Goal: Task Accomplishment & Management: Use online tool/utility

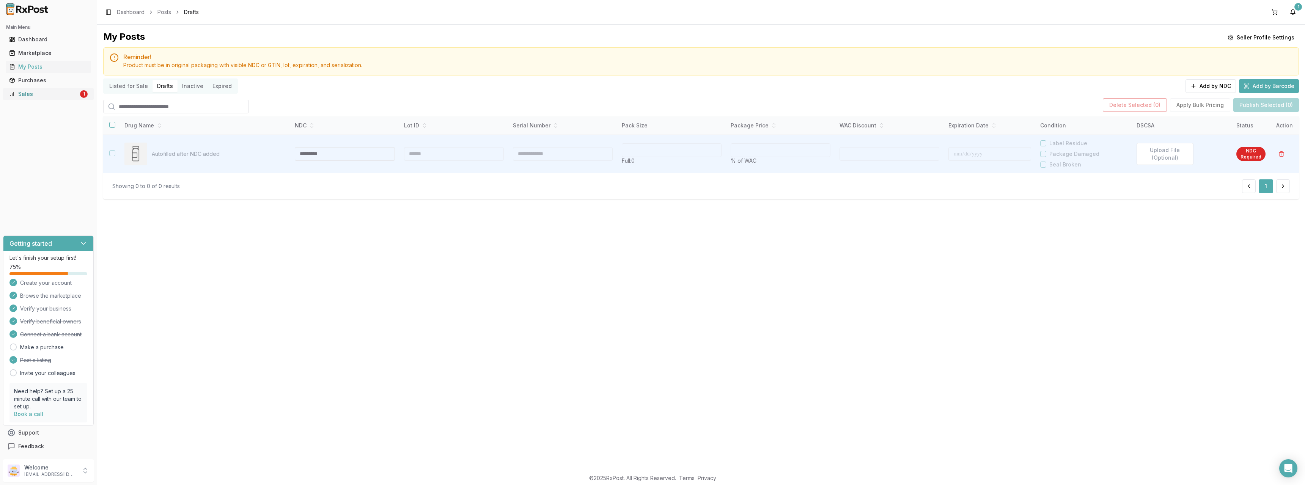
click at [38, 93] on div "Sales" at bounding box center [43, 94] width 69 height 8
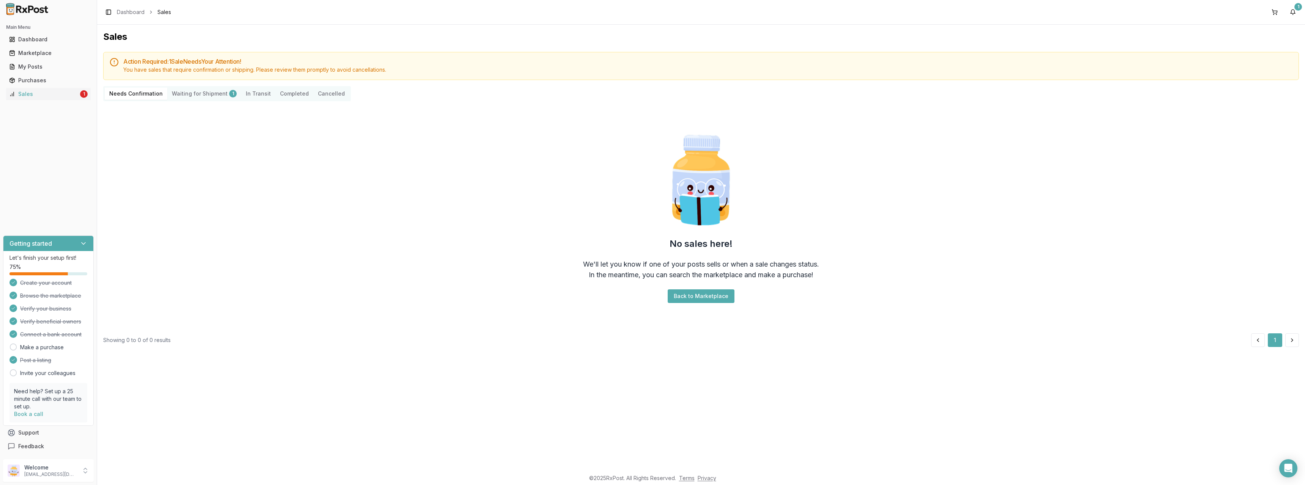
click at [196, 96] on Shipment "Waiting for Shipment 1" at bounding box center [204, 94] width 74 height 12
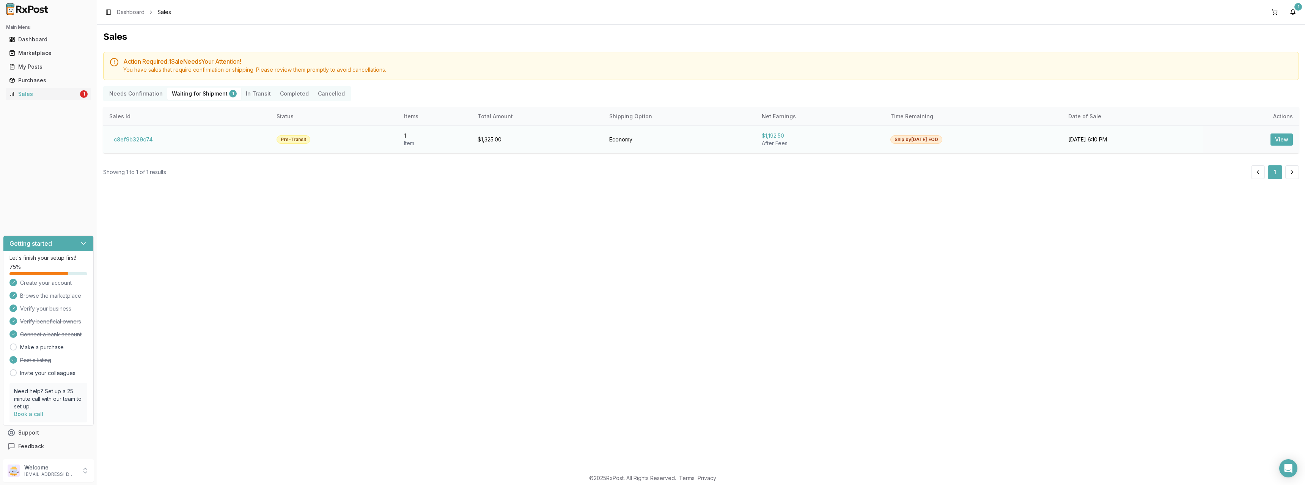
click at [1286, 140] on button "View" at bounding box center [1281, 139] width 22 height 12
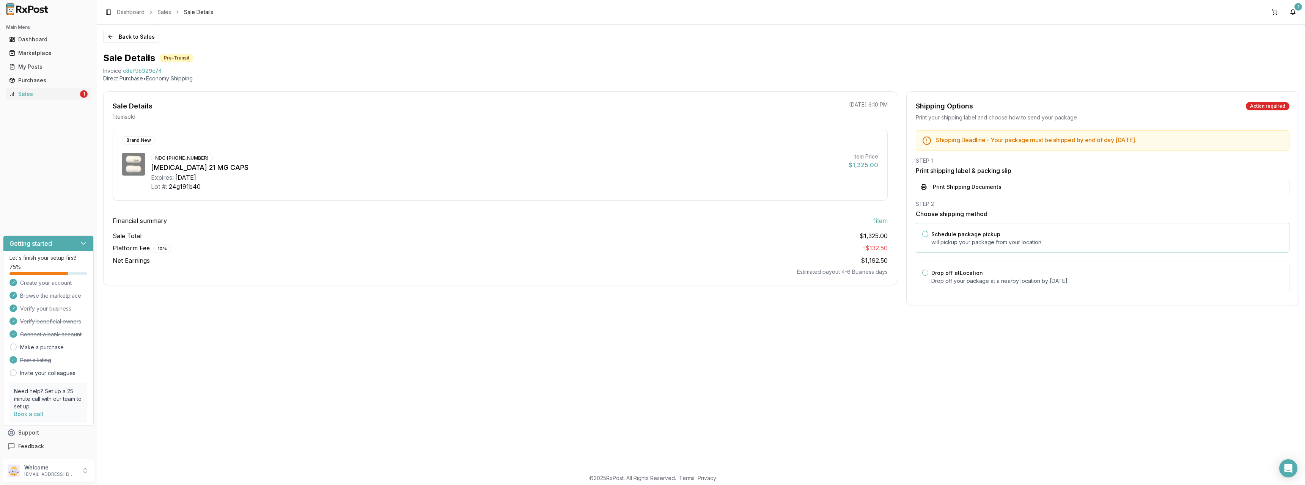
click at [956, 232] on label "Schedule package pickup" at bounding box center [965, 234] width 69 height 6
click at [928, 232] on button "Schedule package pickup" at bounding box center [925, 234] width 6 height 6
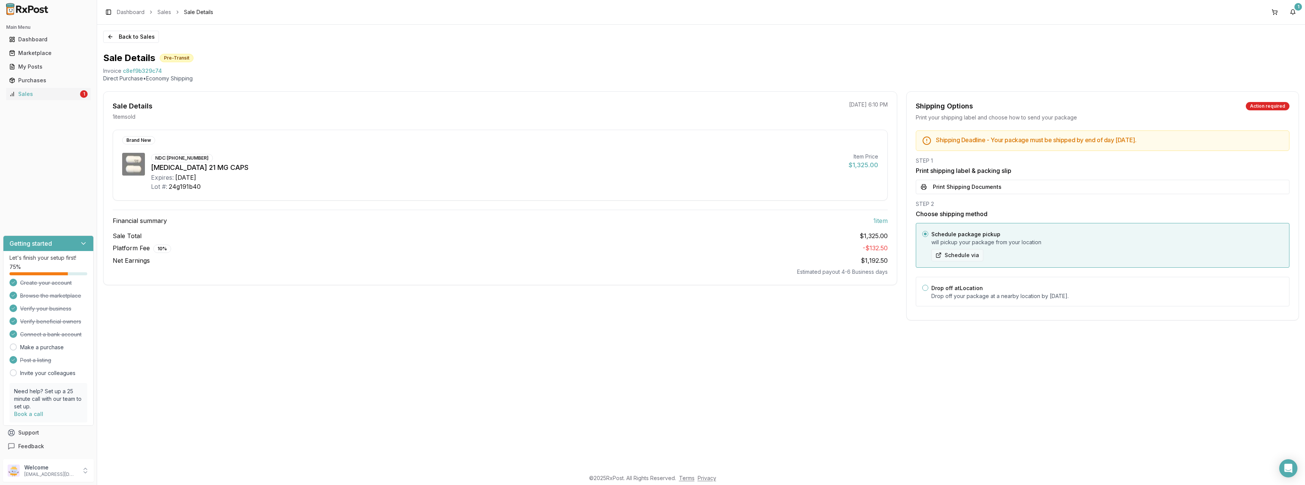
click at [956, 255] on button "Schedule via" at bounding box center [957, 255] width 52 height 12
click at [142, 38] on button "Back to Sales" at bounding box center [131, 37] width 56 height 12
